Goal: Task Accomplishment & Management: Complete application form

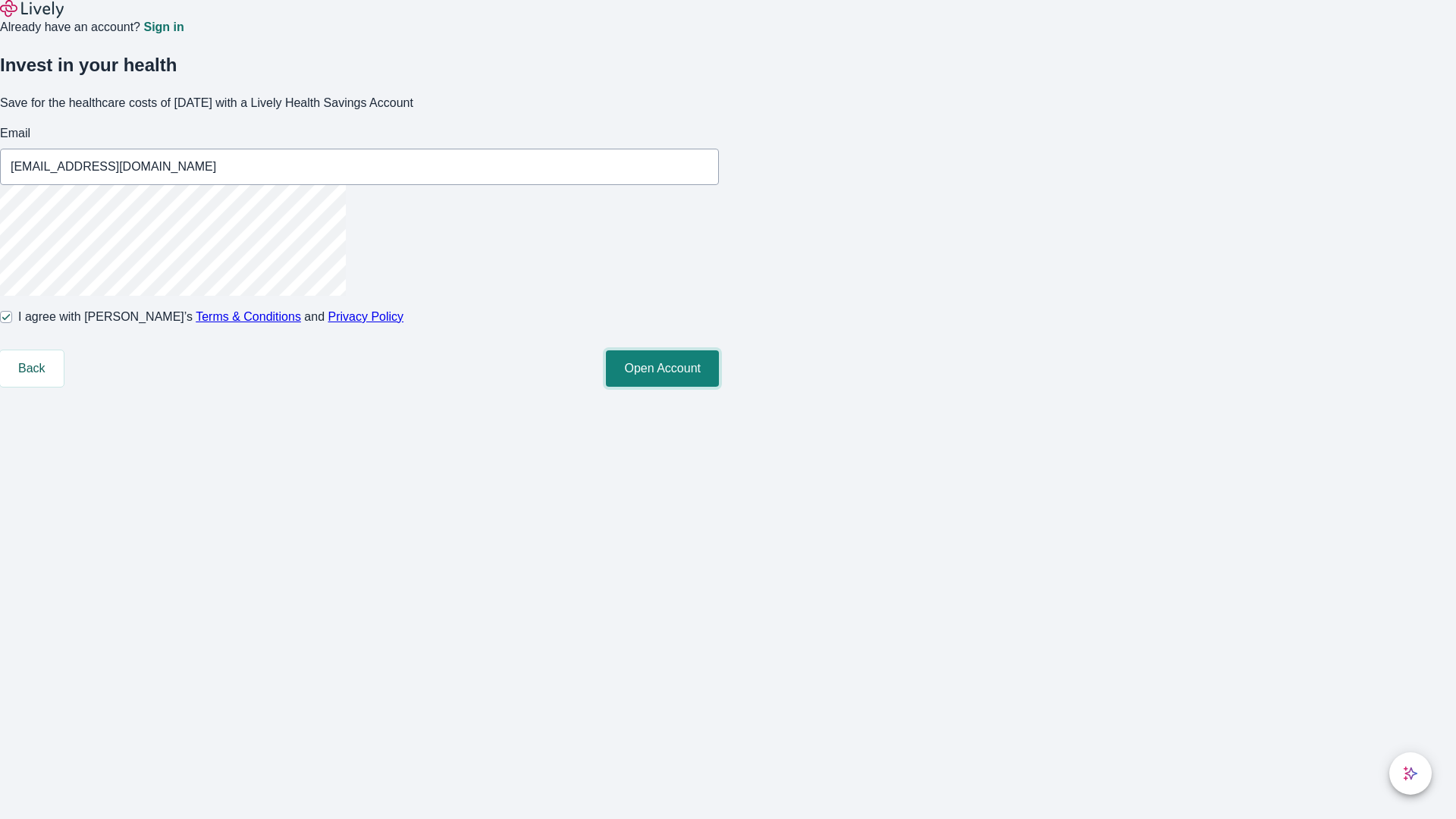
click at [719, 387] on button "Open Account" at bounding box center [662, 368] width 113 height 37
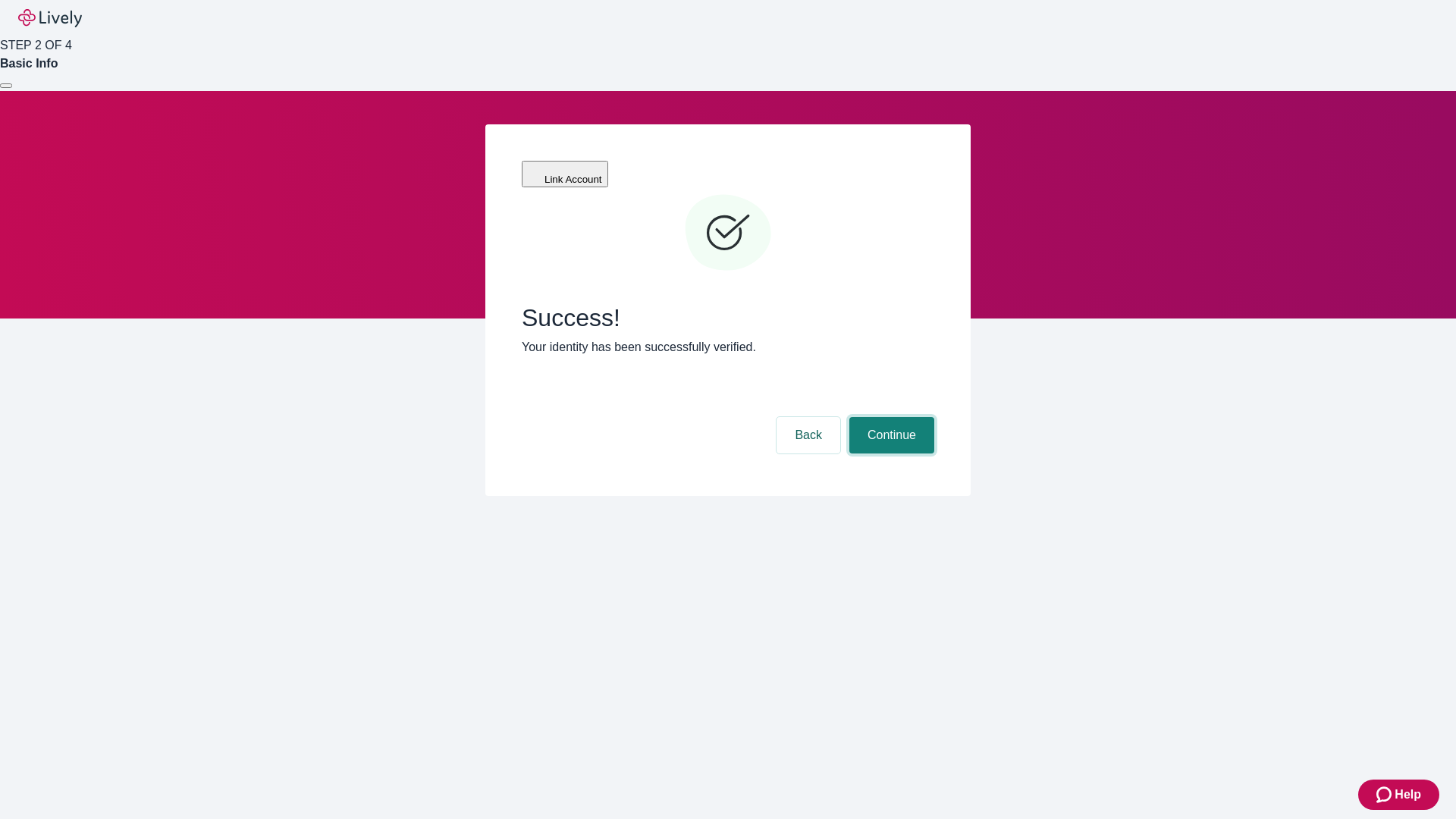
click at [889, 417] on button "Continue" at bounding box center [891, 435] width 85 height 37
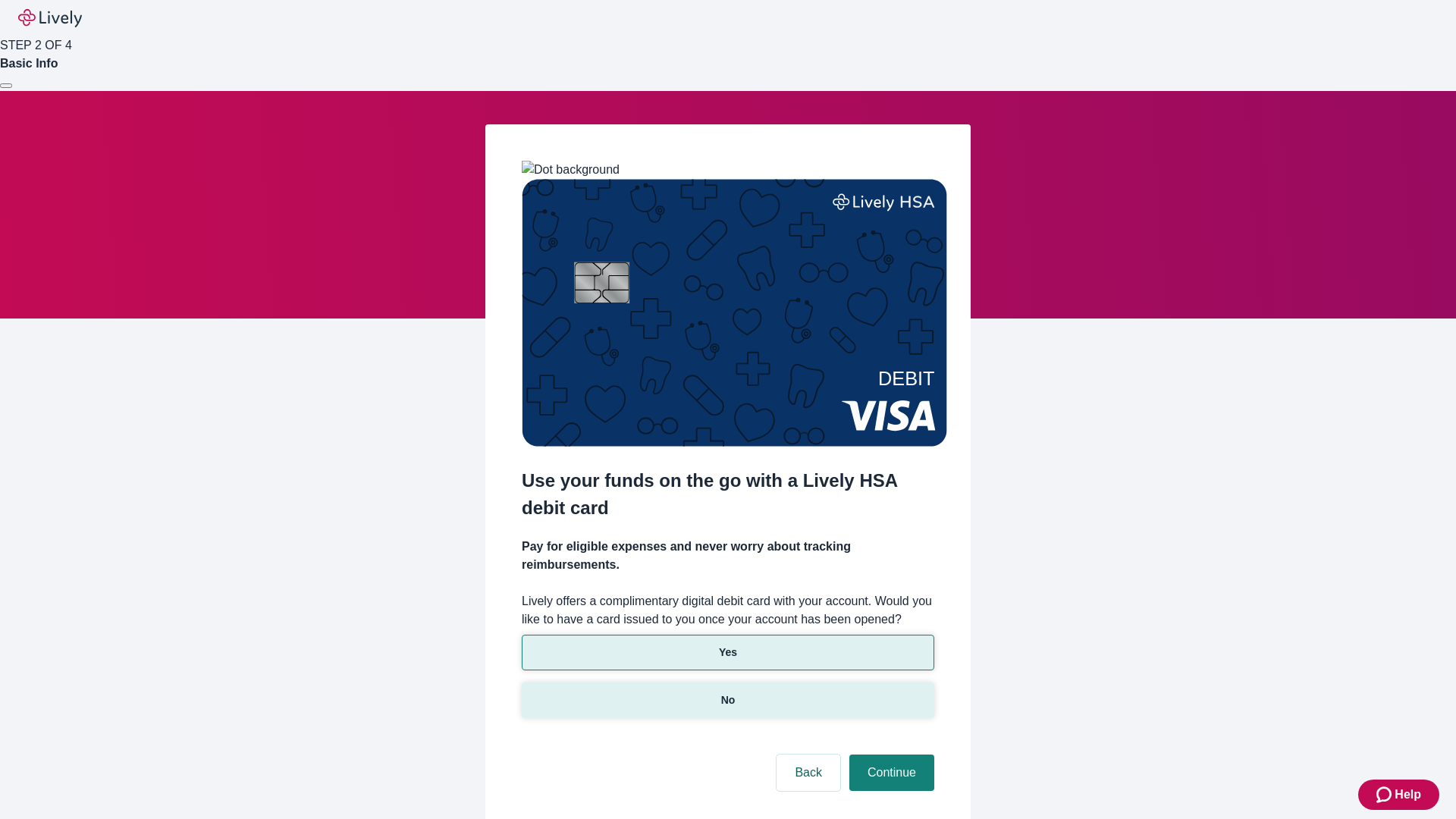
click at [727, 692] on p "No" at bounding box center [728, 700] width 14 height 16
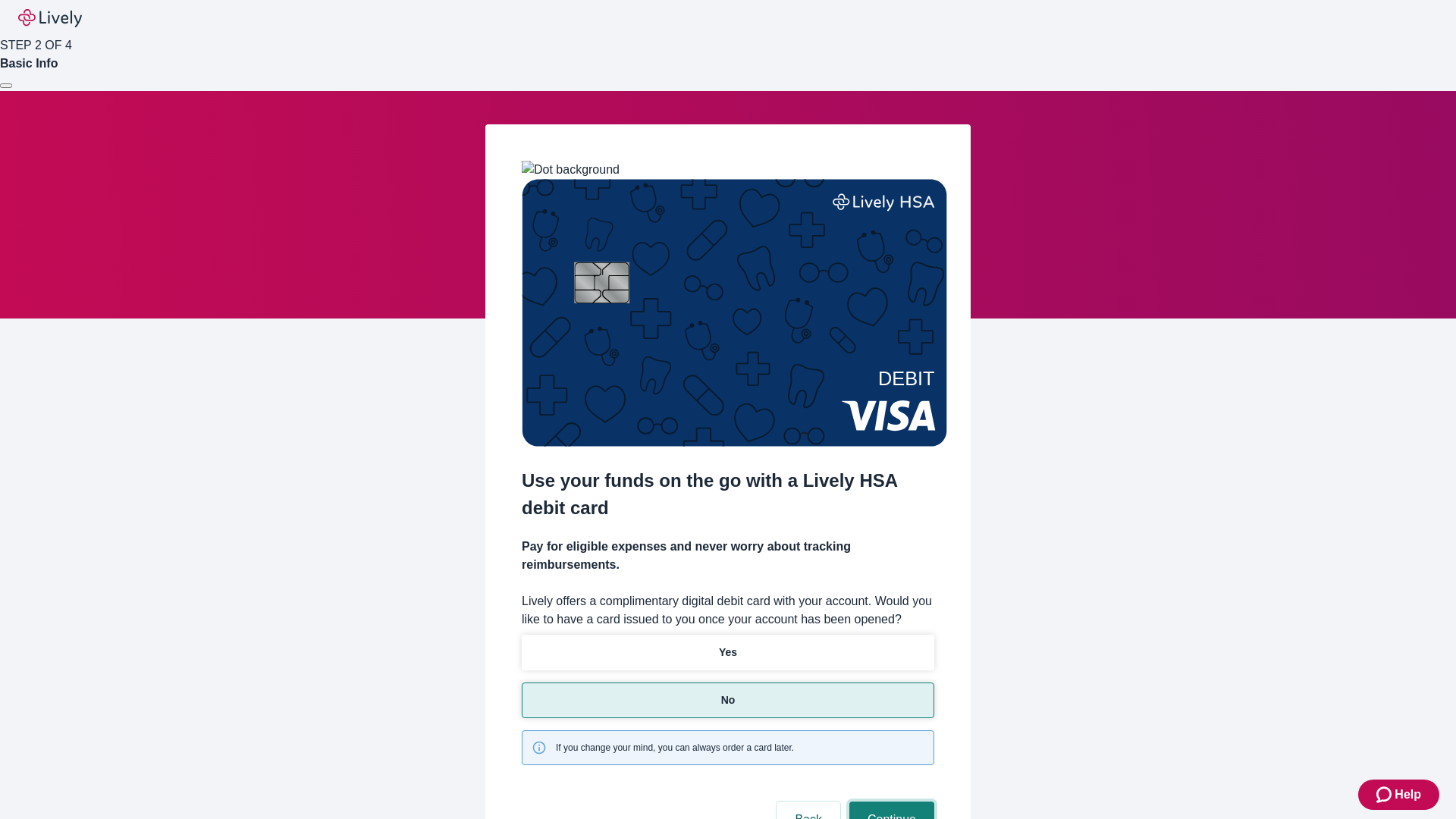
click at [889, 802] on button "Continue" at bounding box center [891, 820] width 85 height 37
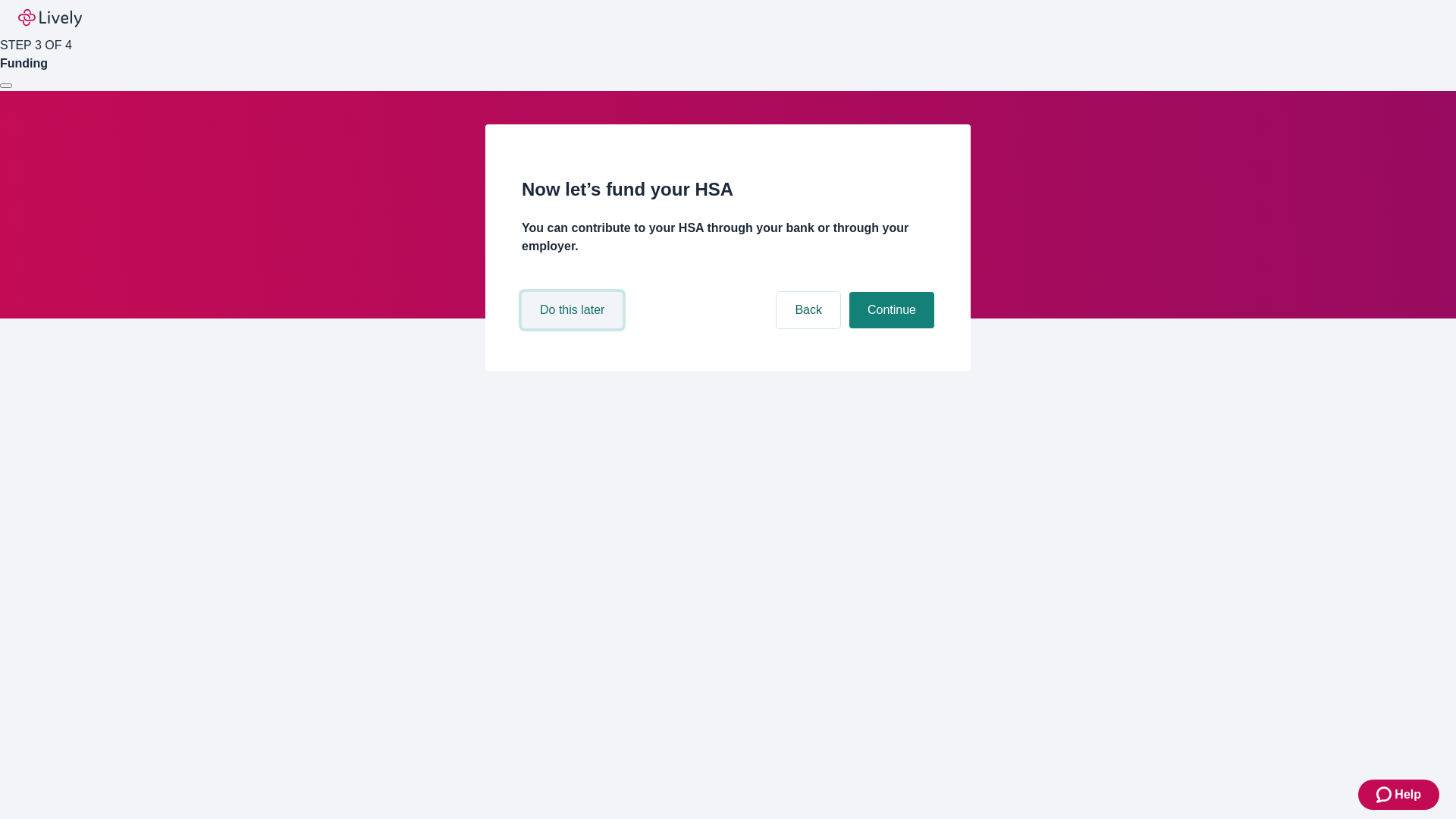
click at [574, 328] on button "Do this later" at bounding box center [572, 310] width 101 height 37
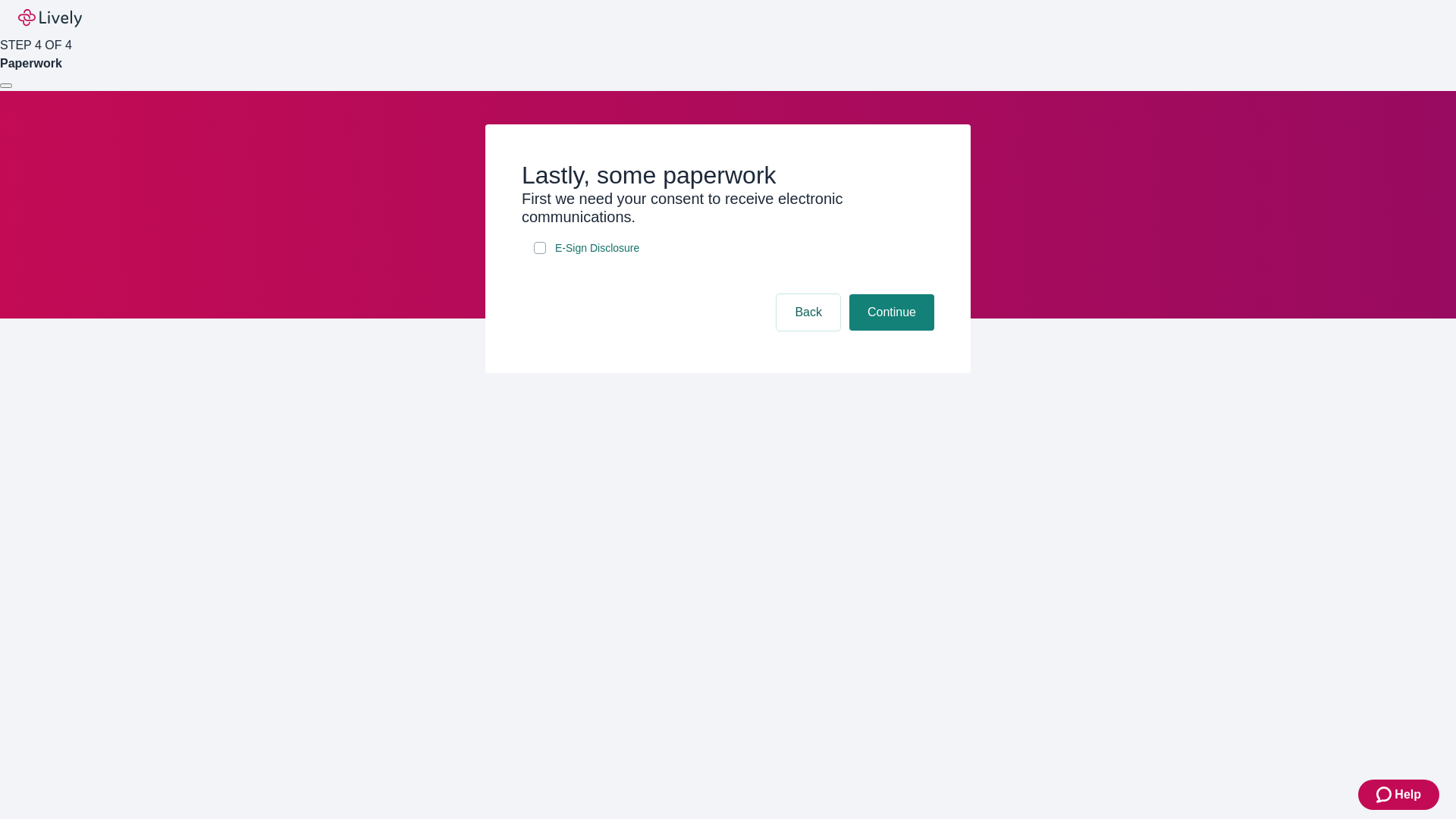
click at [540, 254] on input "E-Sign Disclosure" at bounding box center [540, 248] width 12 height 12
checkbox input "true"
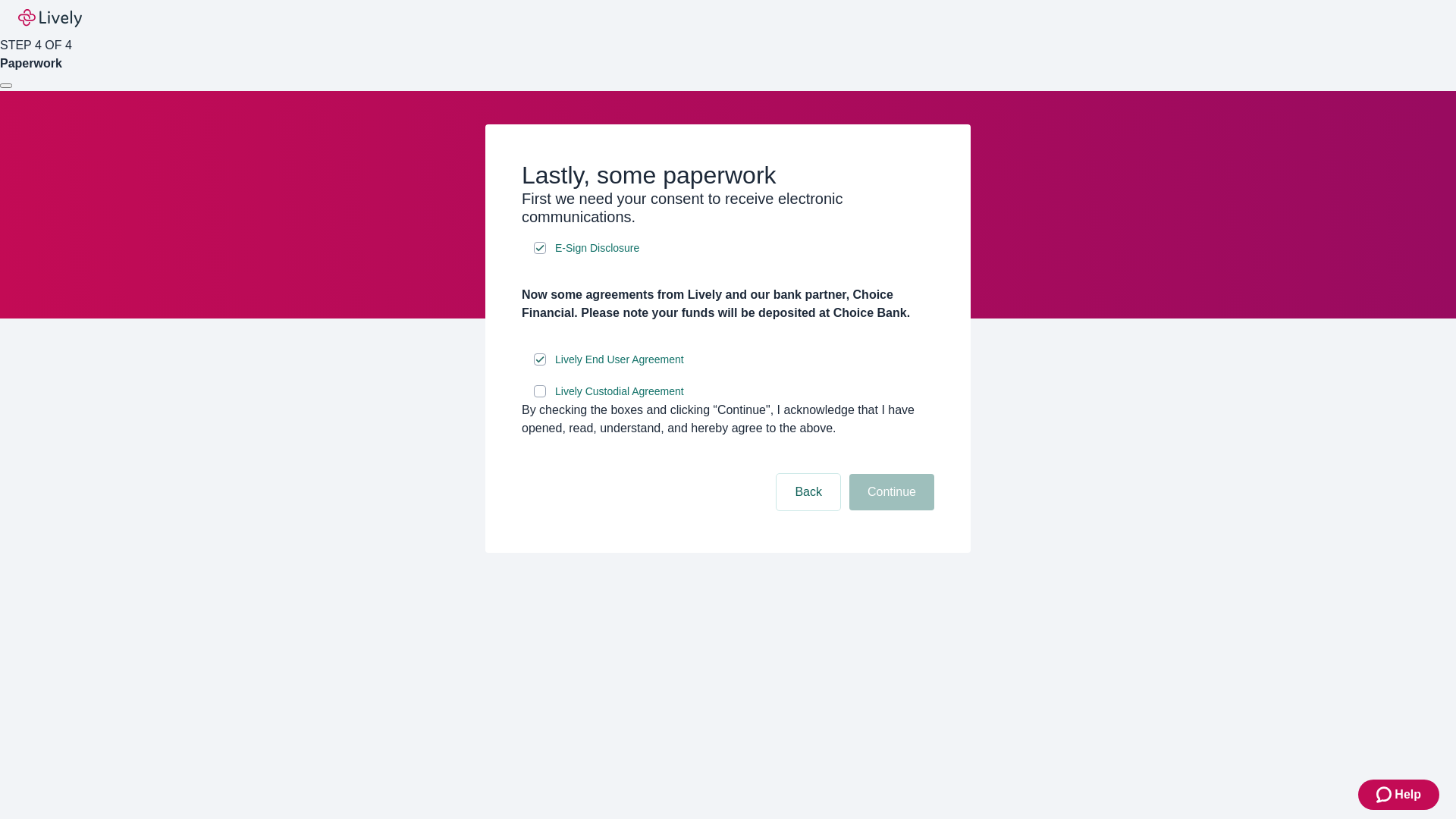
click at [540, 397] on input "Lively Custodial Agreement" at bounding box center [540, 391] width 12 height 12
checkbox input "true"
click at [889, 511] on button "Continue" at bounding box center [891, 492] width 85 height 37
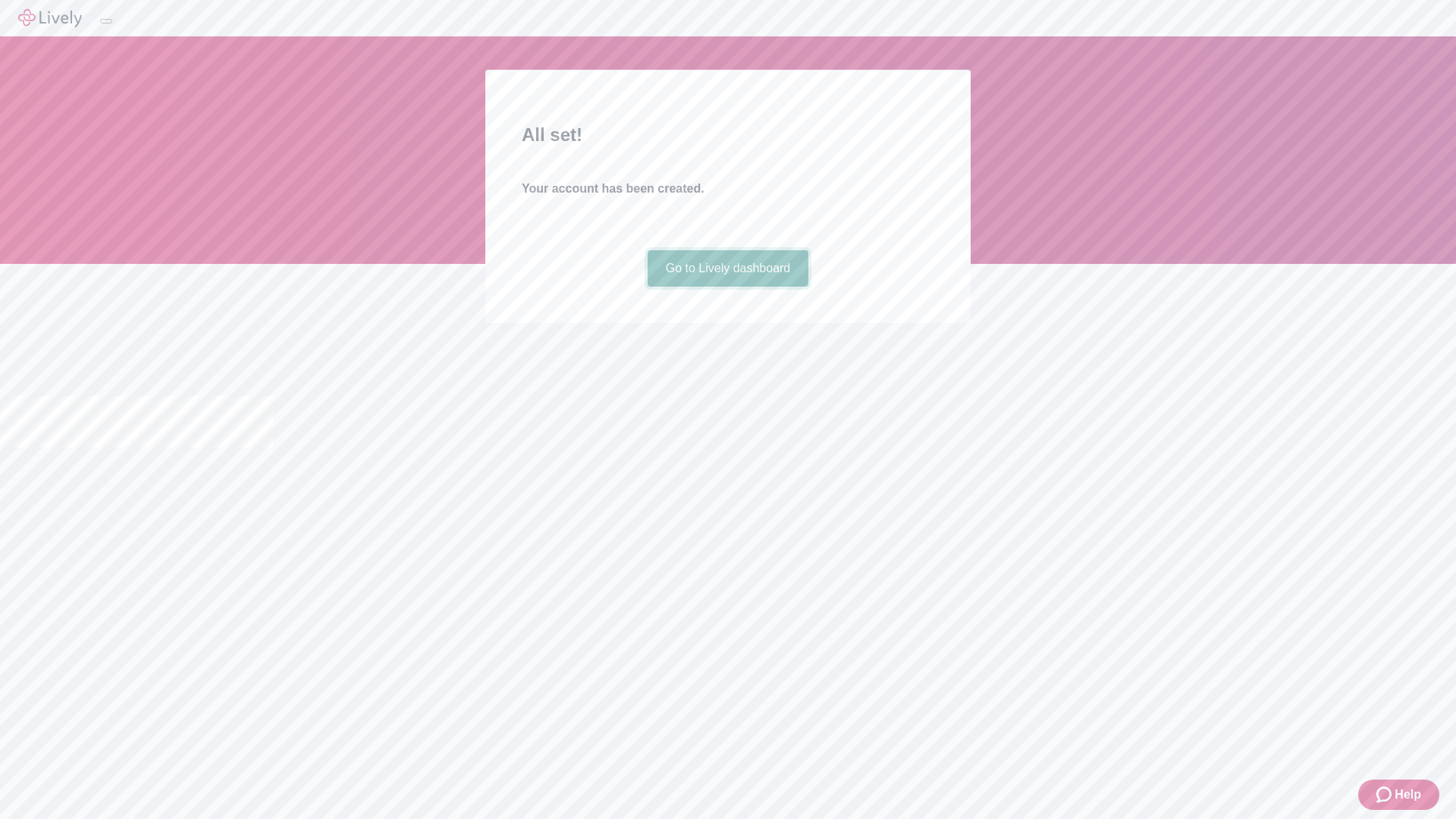
click at [727, 287] on link "Go to Lively dashboard" at bounding box center [728, 268] width 161 height 37
